Goal: Obtain resource: Download file/media

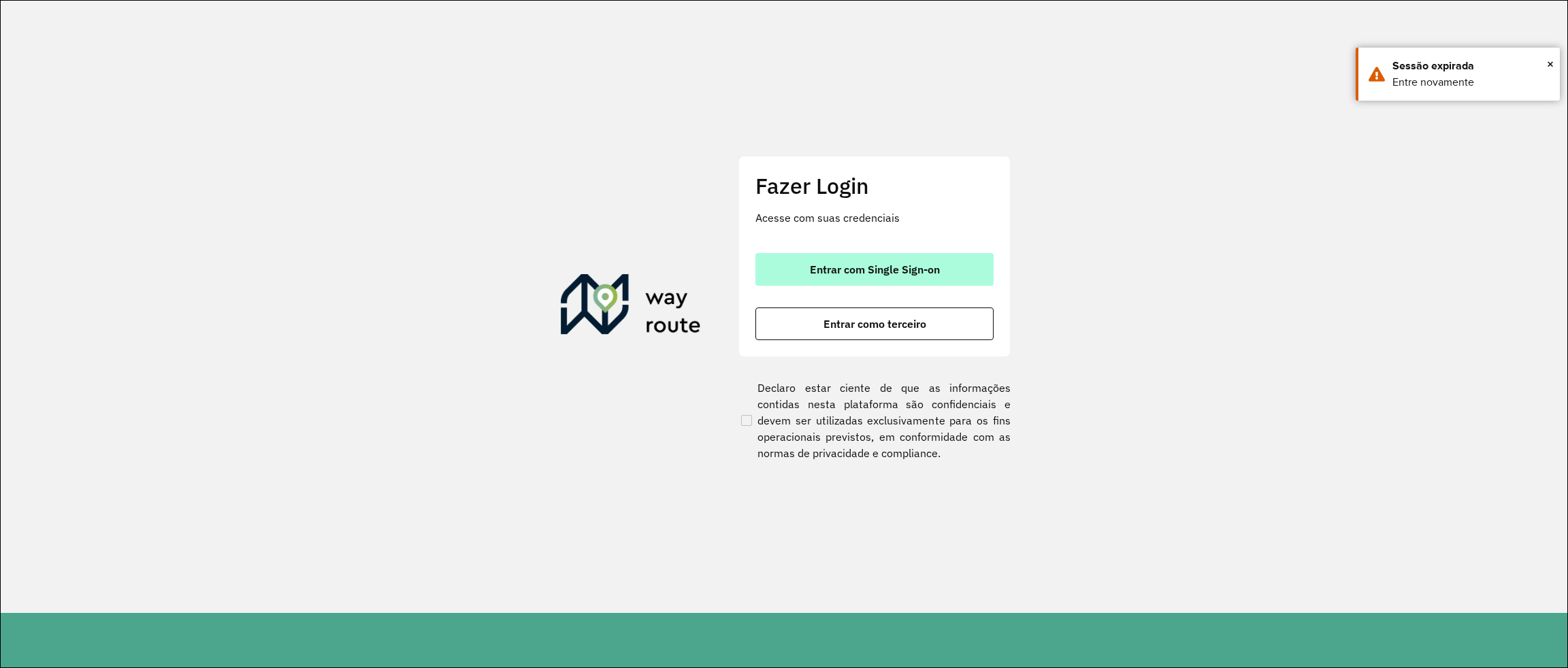
click at [896, 266] on span "Entrar com Single Sign-on" at bounding box center [875, 269] width 130 height 11
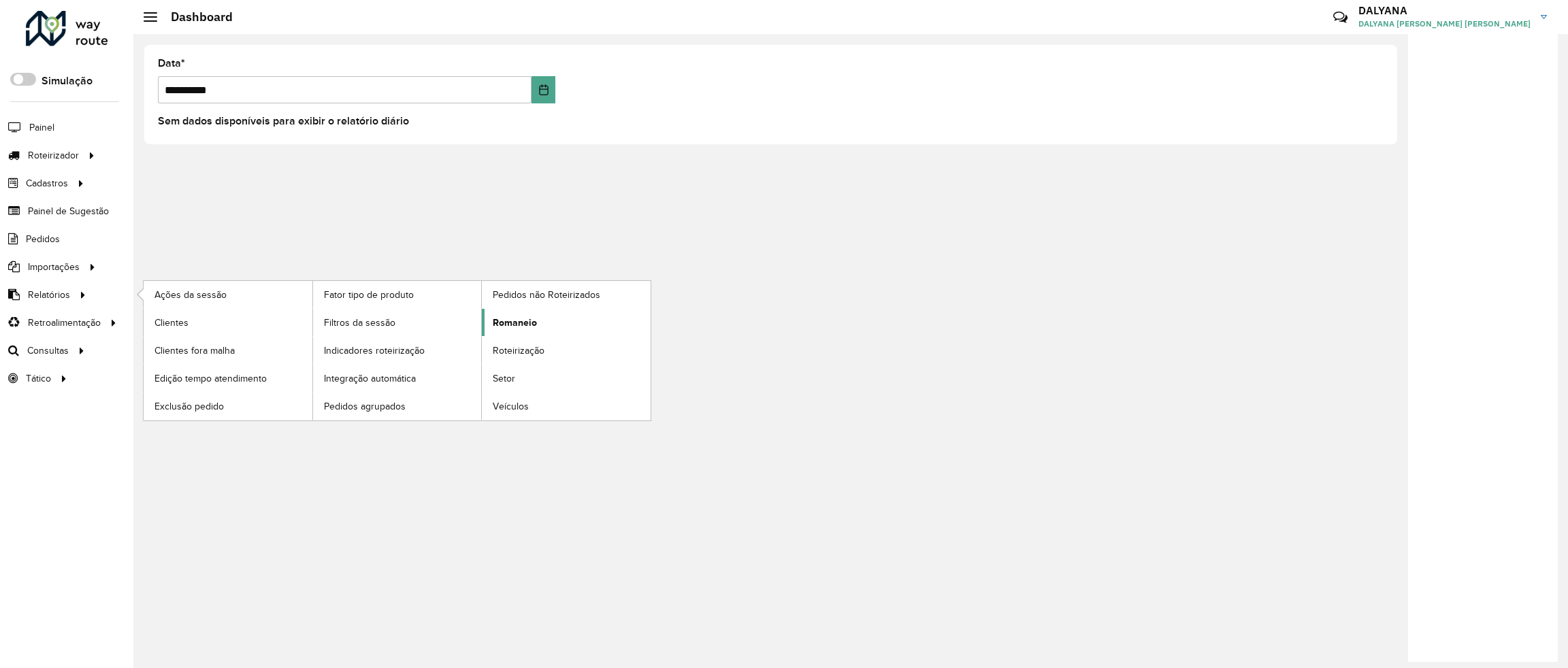
click at [527, 322] on span "Romaneio" at bounding box center [515, 322] width 45 height 15
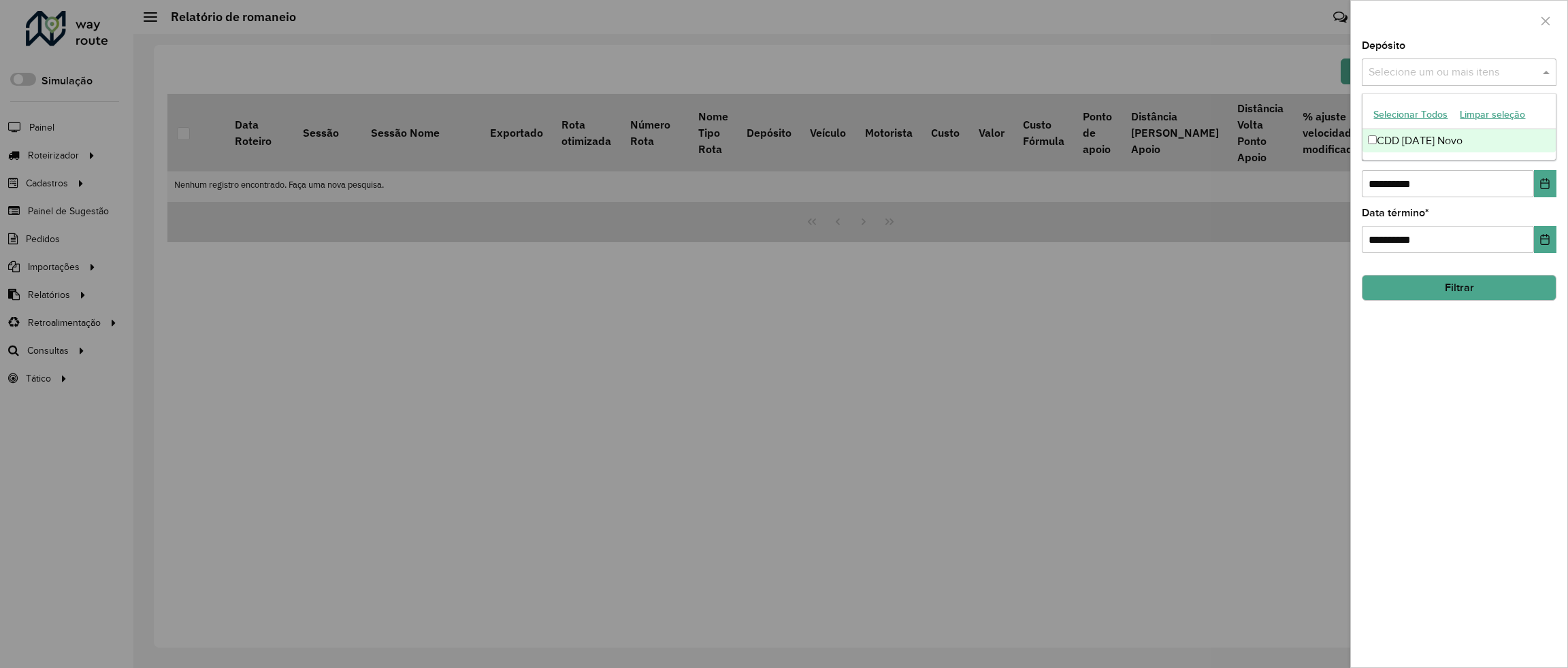
click at [1452, 69] on input "text" at bounding box center [1452, 73] width 175 height 16
click at [1423, 134] on div "CDD [DATE] Novo" at bounding box center [1458, 140] width 193 height 23
click at [1549, 182] on icon "Choose Date" at bounding box center [1544, 183] width 11 height 11
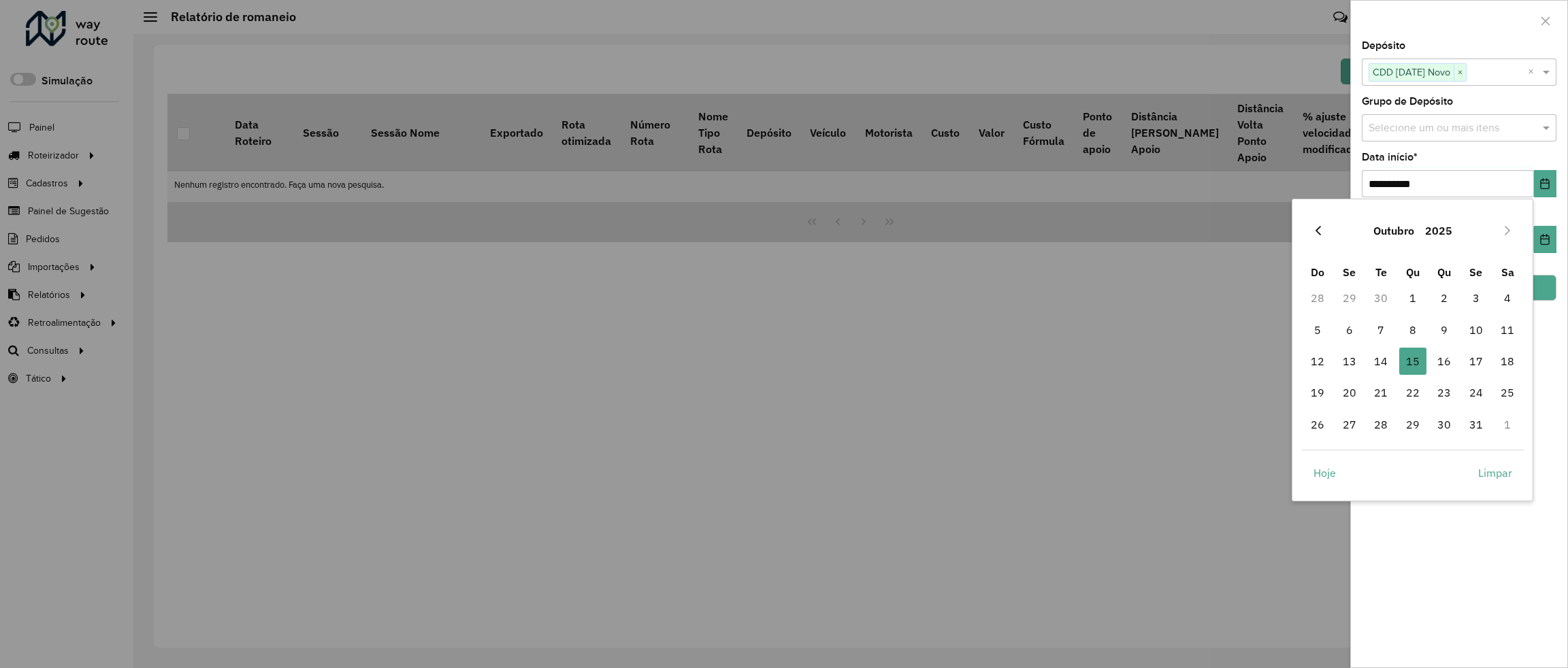
click at [1319, 231] on icon "Previous Month" at bounding box center [1318, 230] width 11 height 11
click at [1347, 291] on span "1" at bounding box center [1350, 298] width 27 height 27
type input "**********"
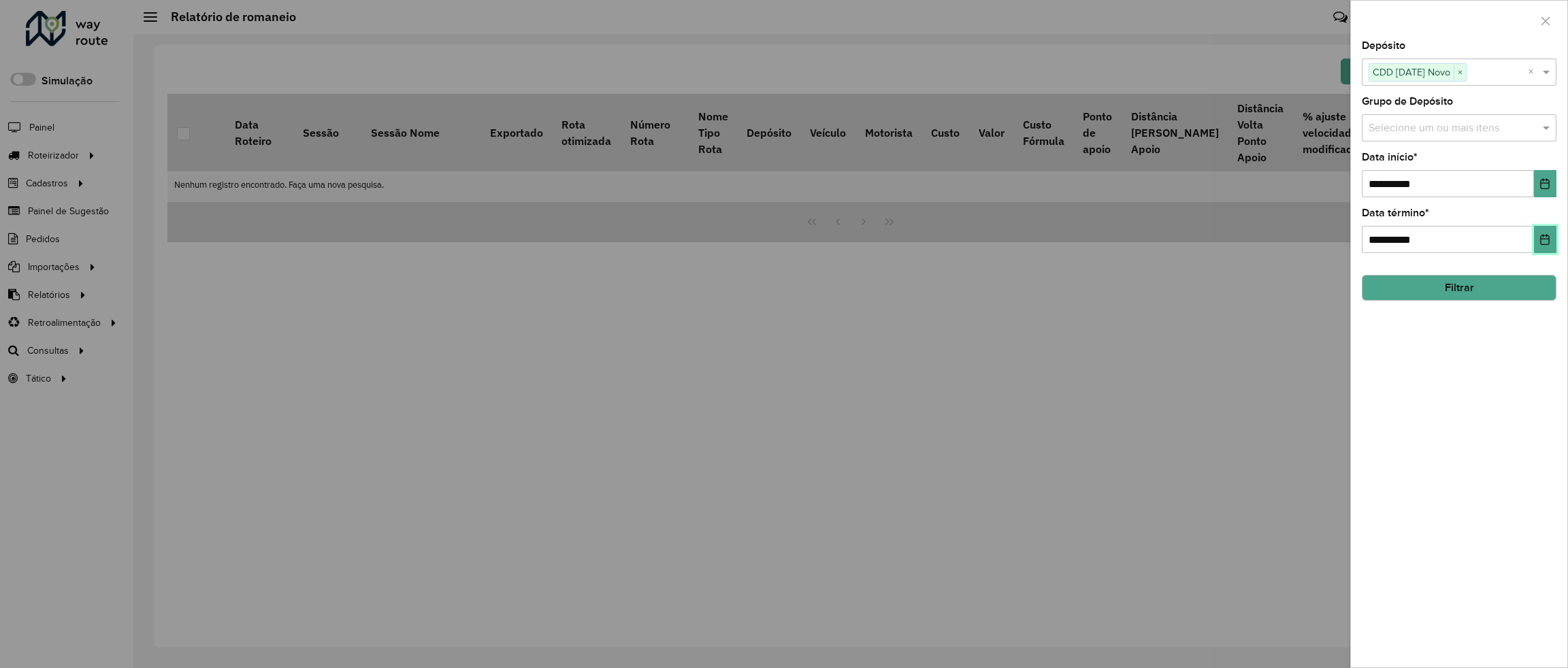
click at [1542, 239] on icon "Choose Date" at bounding box center [1544, 239] width 11 height 11
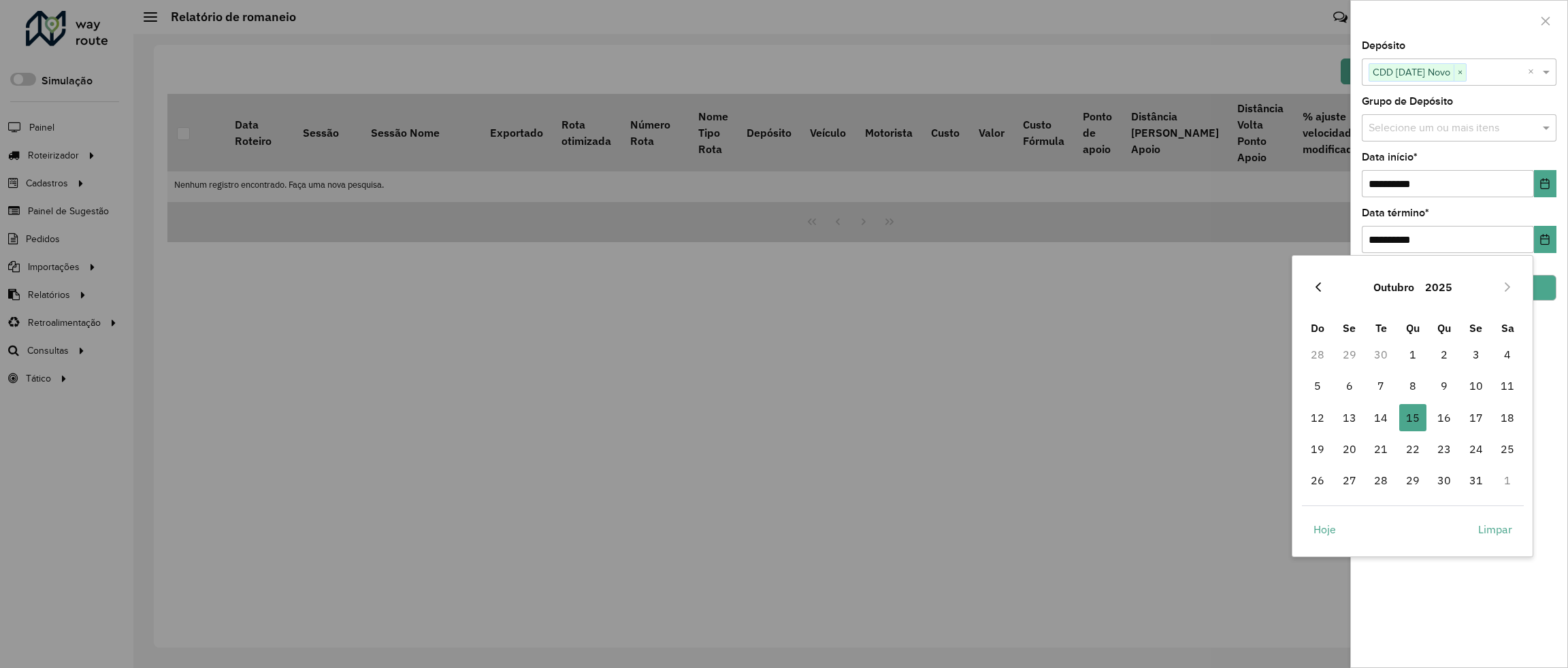
click at [1319, 292] on icon "Previous Month" at bounding box center [1318, 287] width 11 height 11
click at [1384, 482] on span "30" at bounding box center [1381, 480] width 27 height 27
type input "**********"
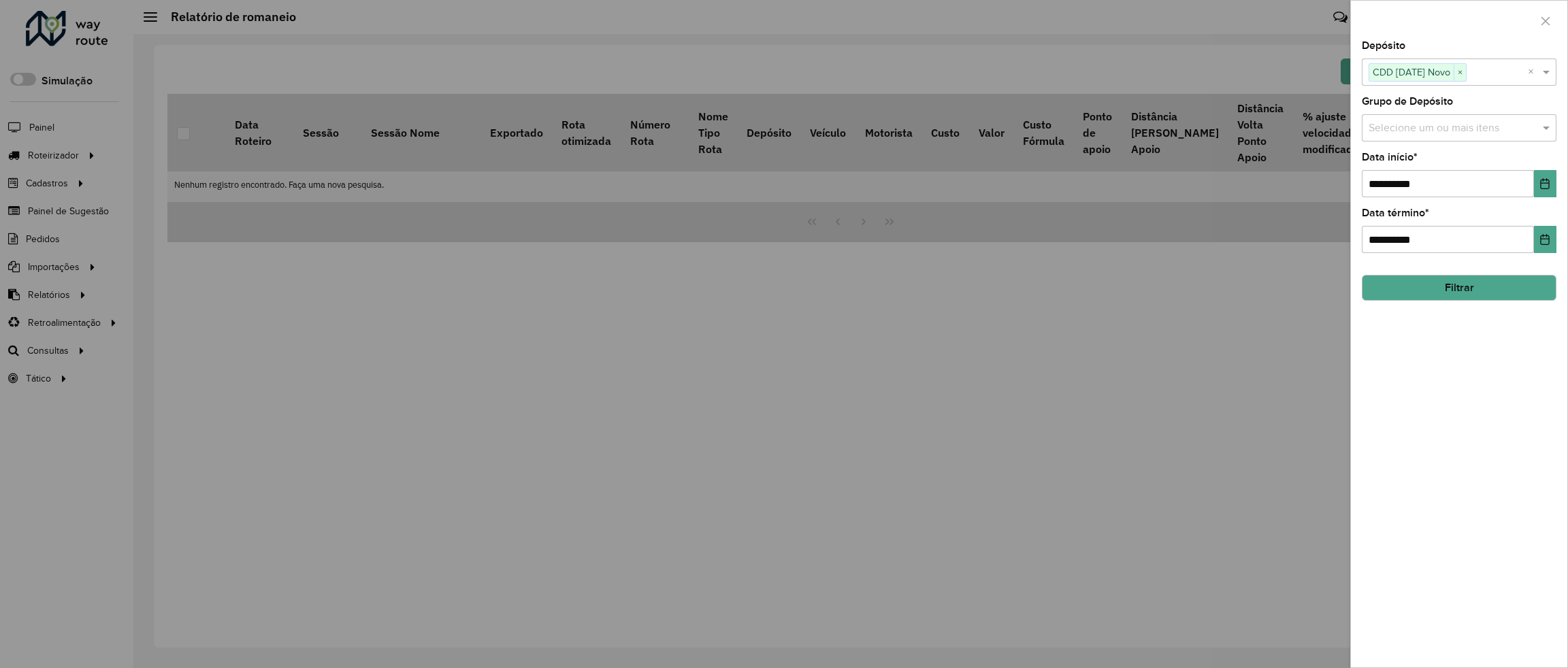
click at [1464, 293] on button "Filtrar" at bounding box center [1458, 287] width 194 height 26
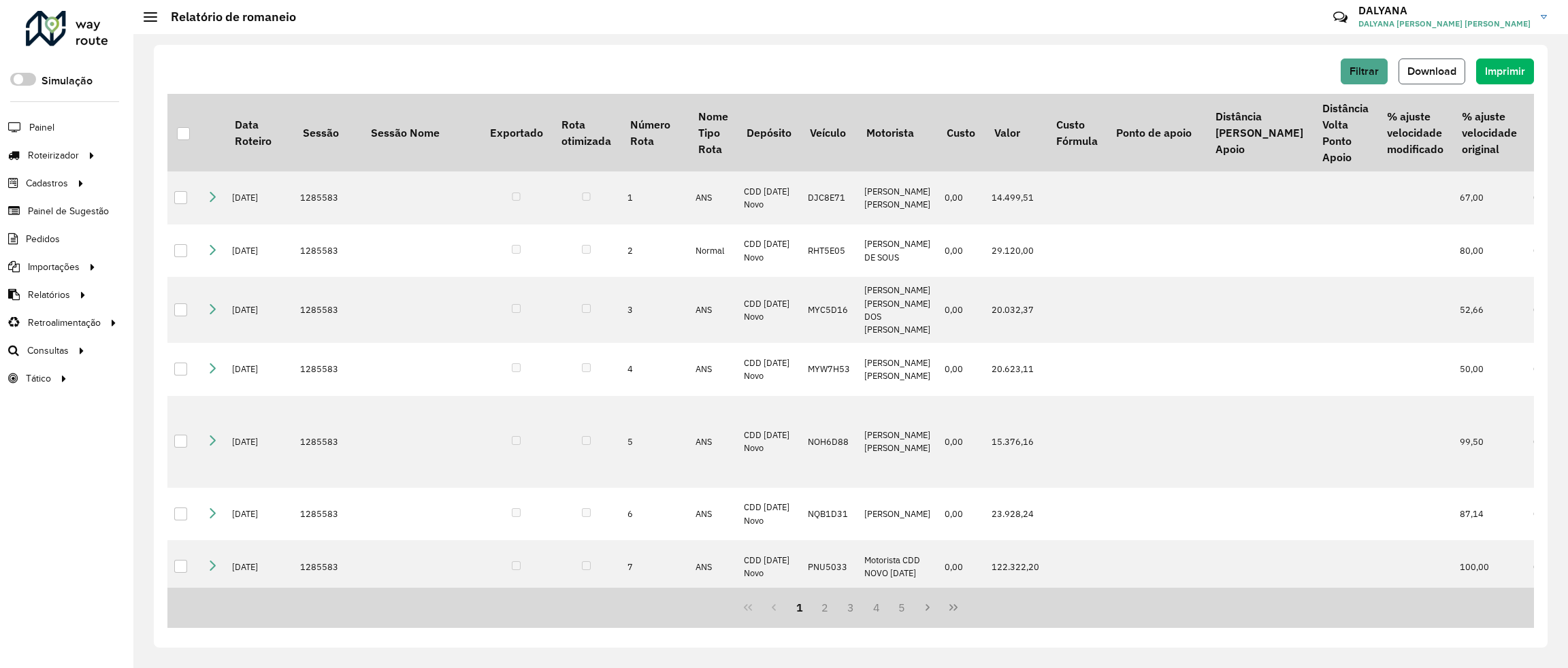
click at [1440, 64] on button "Download" at bounding box center [1432, 71] width 67 height 26
